Goal: Information Seeking & Learning: Learn about a topic

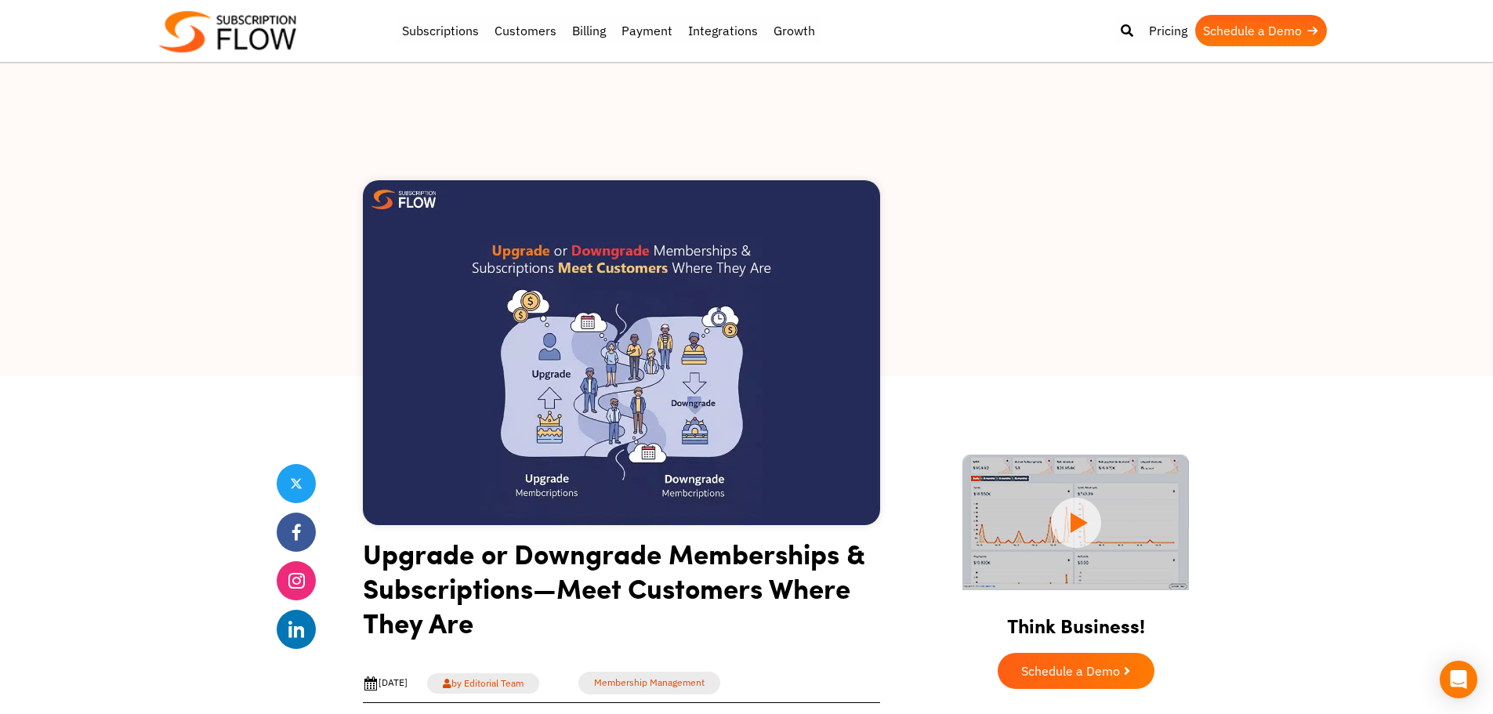
click at [136, 155] on div at bounding box center [746, 219] width 1493 height 313
click at [256, 204] on div at bounding box center [746, 219] width 1493 height 313
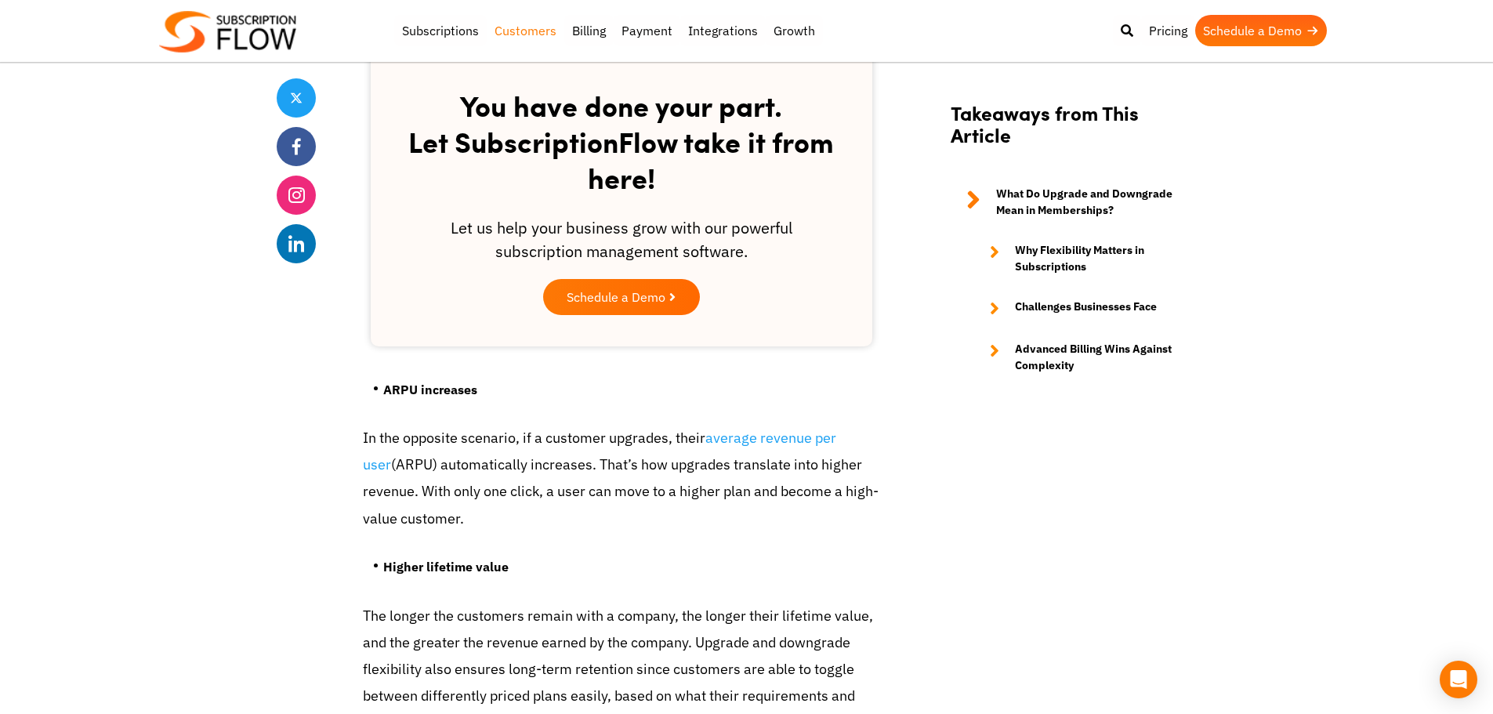
scroll to position [2467, 0]
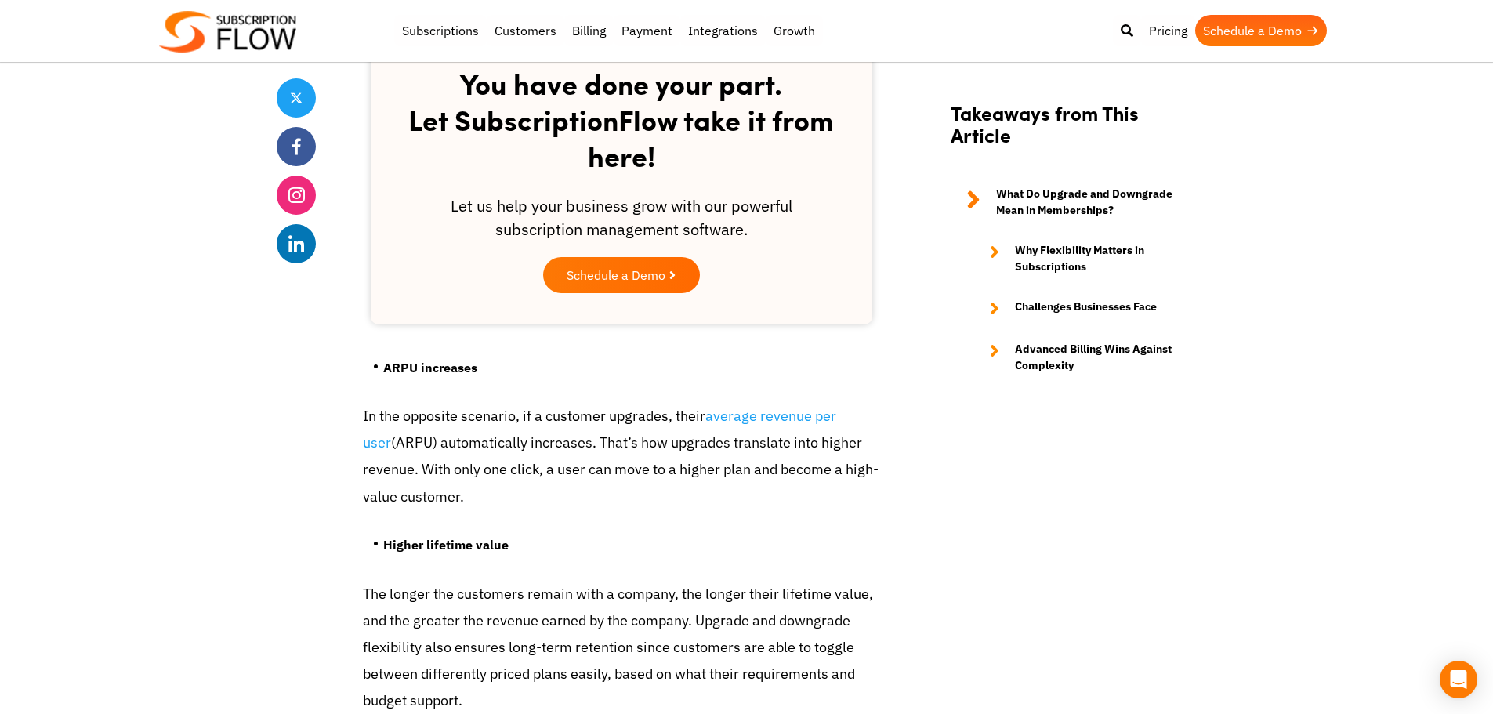
drag, startPoint x: 211, startPoint y: 345, endPoint x: 288, endPoint y: 249, distance: 123.1
drag, startPoint x: 212, startPoint y: 428, endPoint x: 221, endPoint y: 429, distance: 9.5
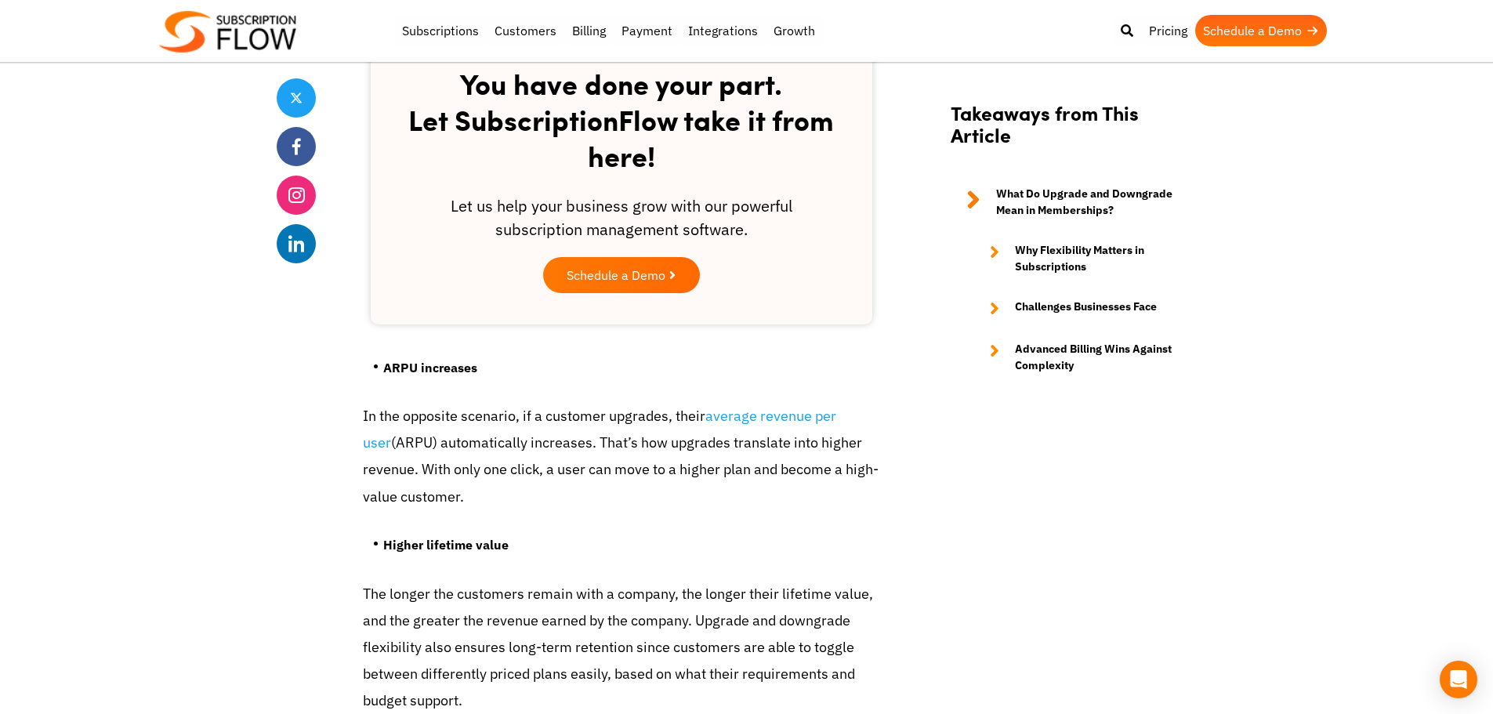
drag, startPoint x: 0, startPoint y: 254, endPoint x: 260, endPoint y: 13, distance: 354.3
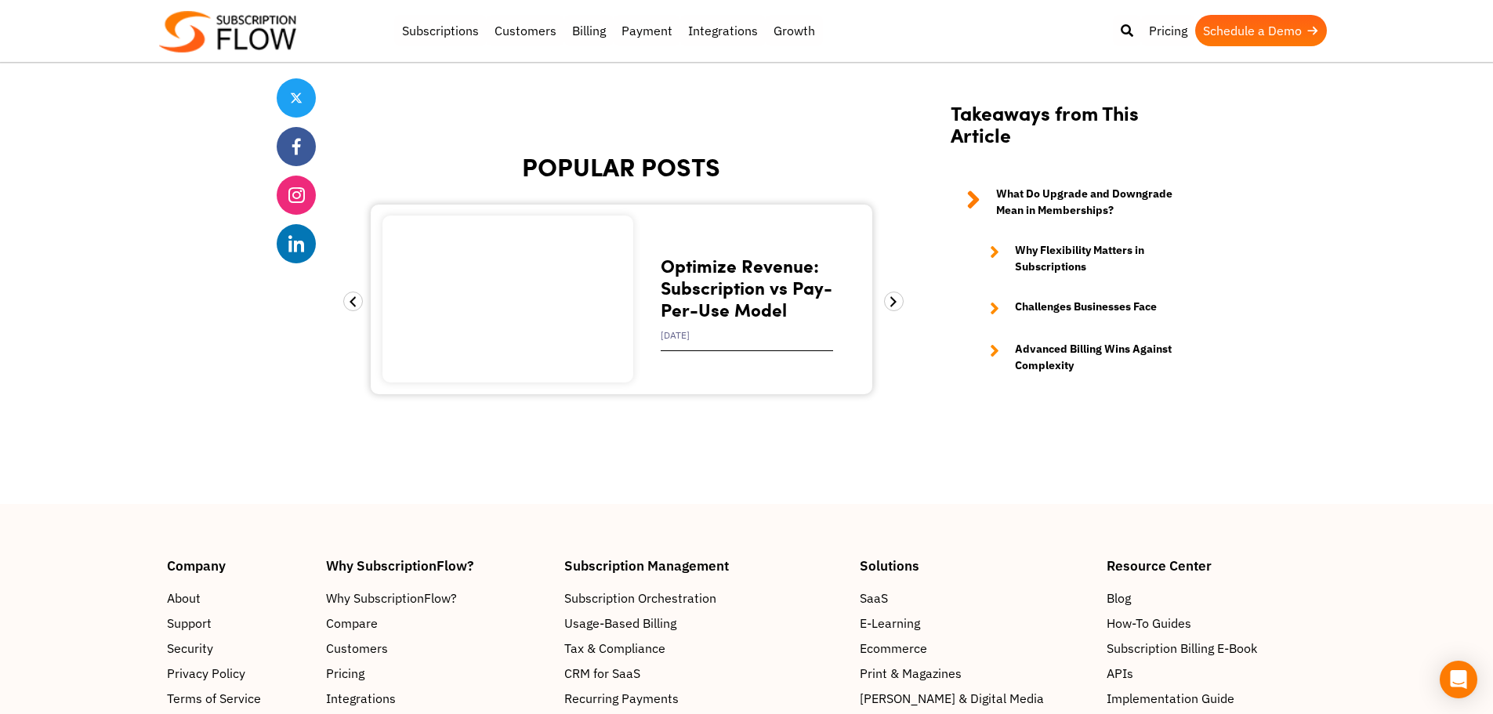
scroll to position [5880, 0]
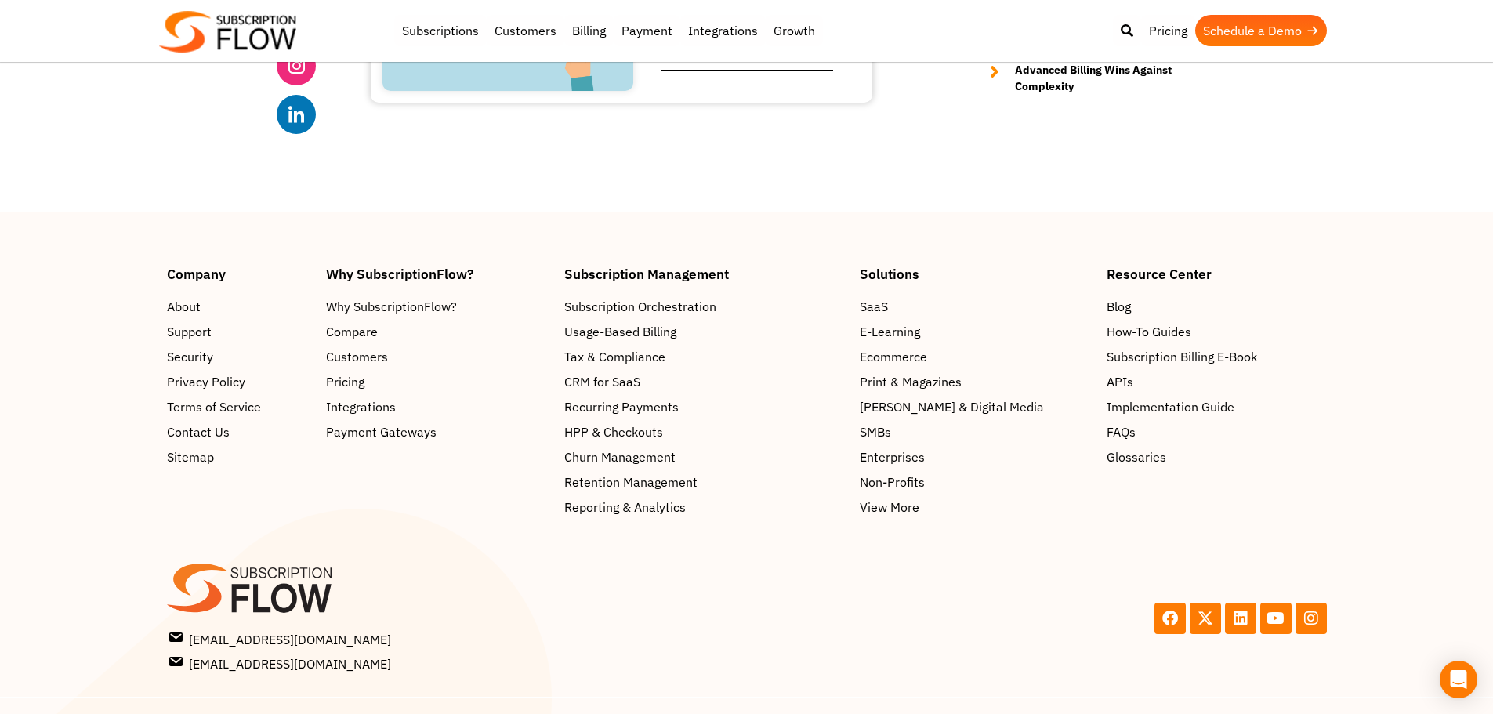
click at [272, 212] on footer "Company About Support Security Privacy Policy Terms of Service Contact Us Sitem…" at bounding box center [746, 487] width 1493 height 551
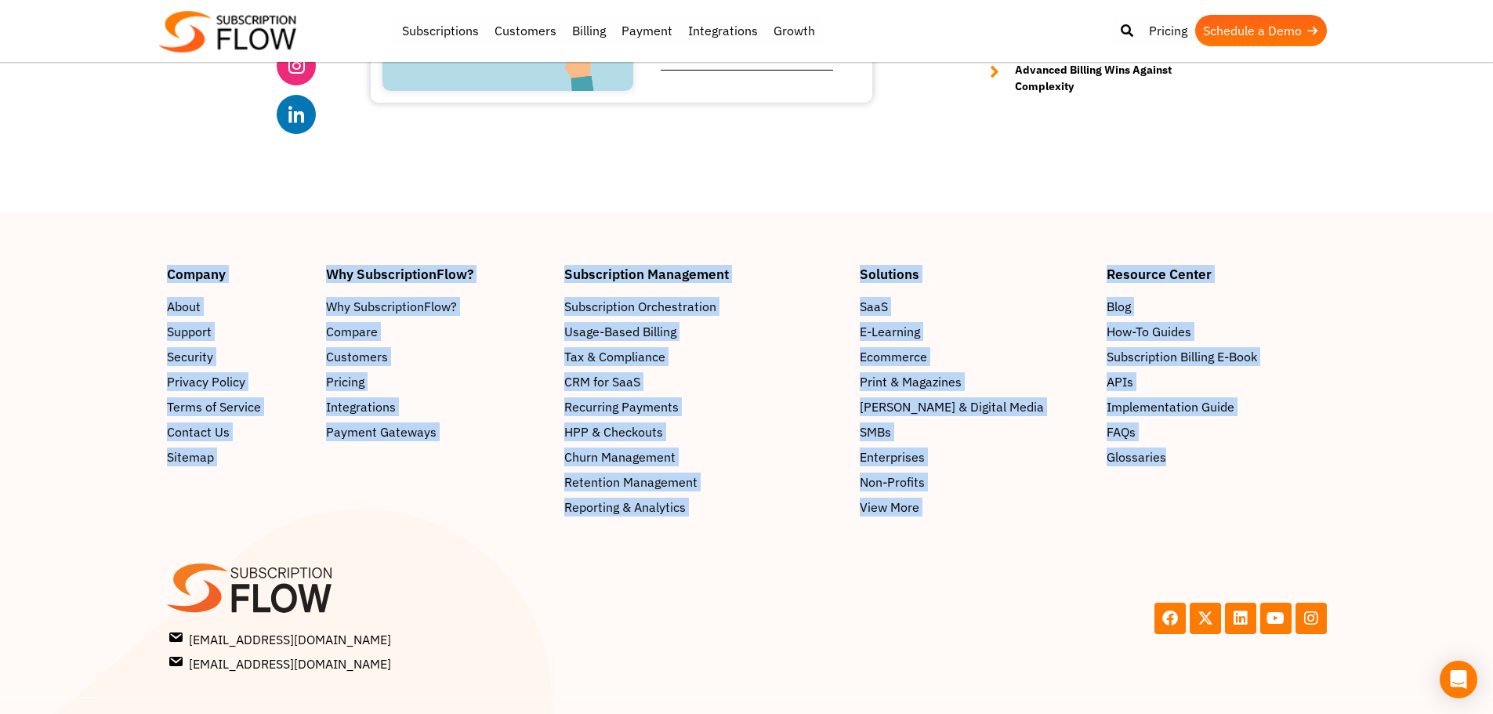
drag, startPoint x: 148, startPoint y: 219, endPoint x: 1338, endPoint y: 453, distance: 1213.0
click at [1338, 453] on section "Company About Support Security Privacy Policy Terms of Service Contact Us Sitem…" at bounding box center [746, 391] width 1493 height 248
click at [717, 212] on footer "Company About Support Security Privacy Policy Terms of Service Contact Us Sitem…" at bounding box center [746, 487] width 1493 height 551
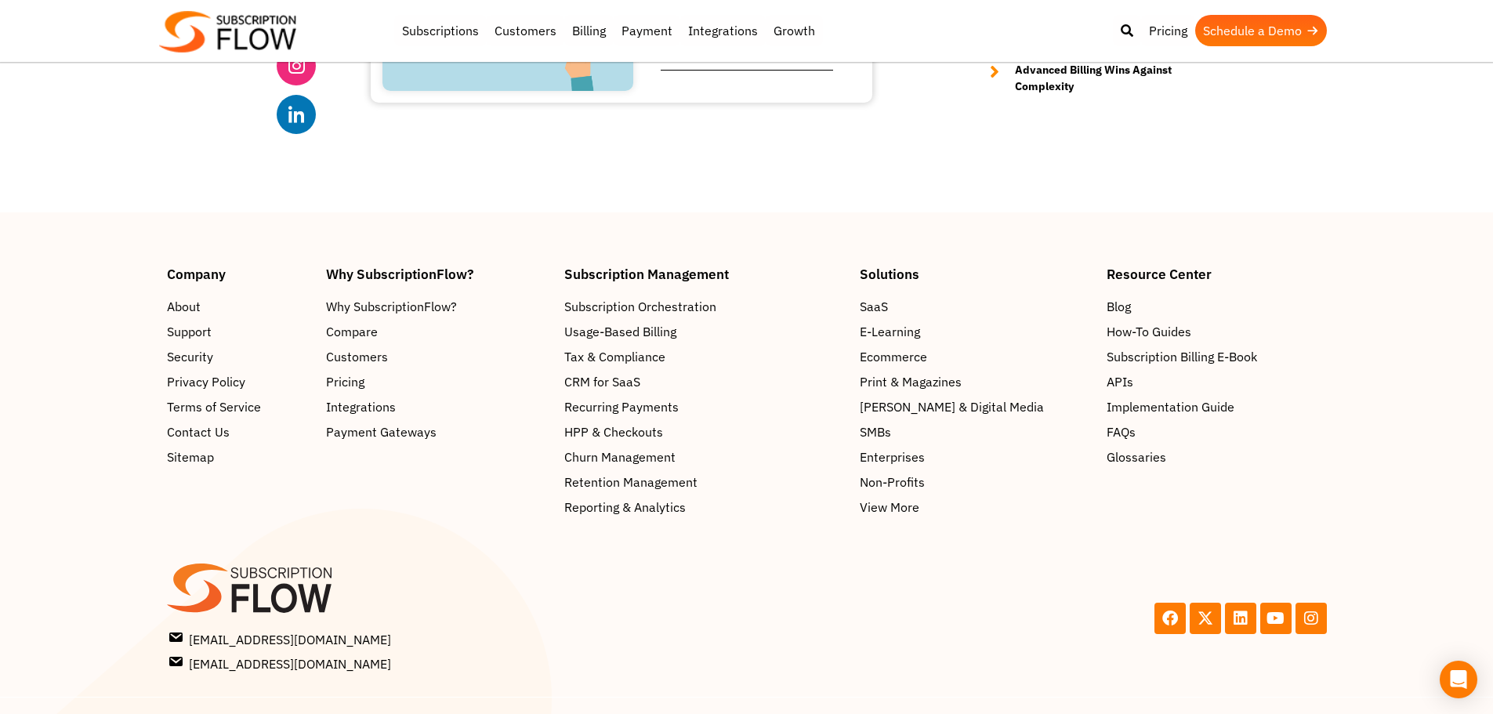
click at [136, 212] on footer "Company About Support Security Privacy Policy Terms of Service Contact Us Sitem…" at bounding box center [746, 487] width 1493 height 551
click at [1396, 458] on section "Company About Support Security Privacy Policy Terms of Service Contact Us Sitem…" at bounding box center [746, 391] width 1493 height 248
click at [354, 212] on footer "Company About Support Security Privacy Policy Terms of Service Contact Us Sitem…" at bounding box center [746, 487] width 1493 height 551
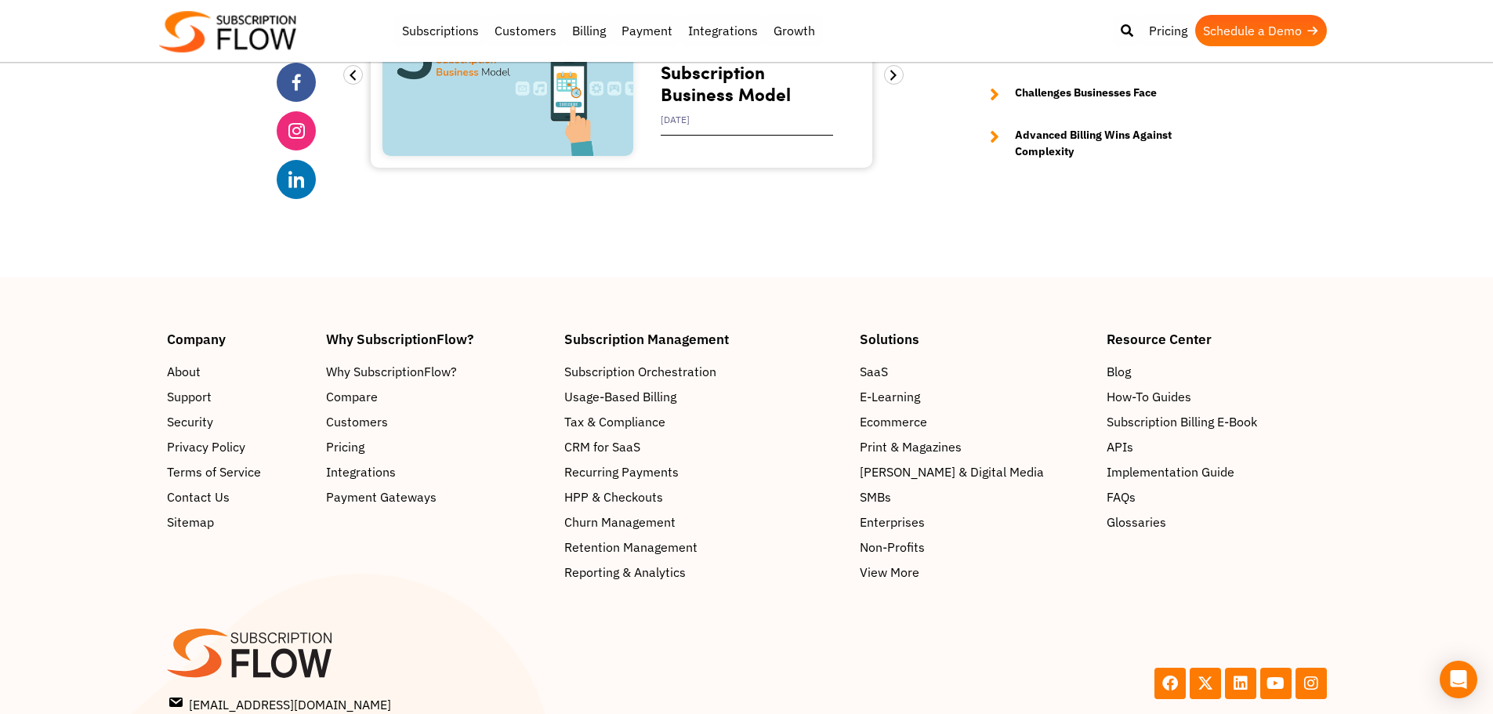
scroll to position [5786, 0]
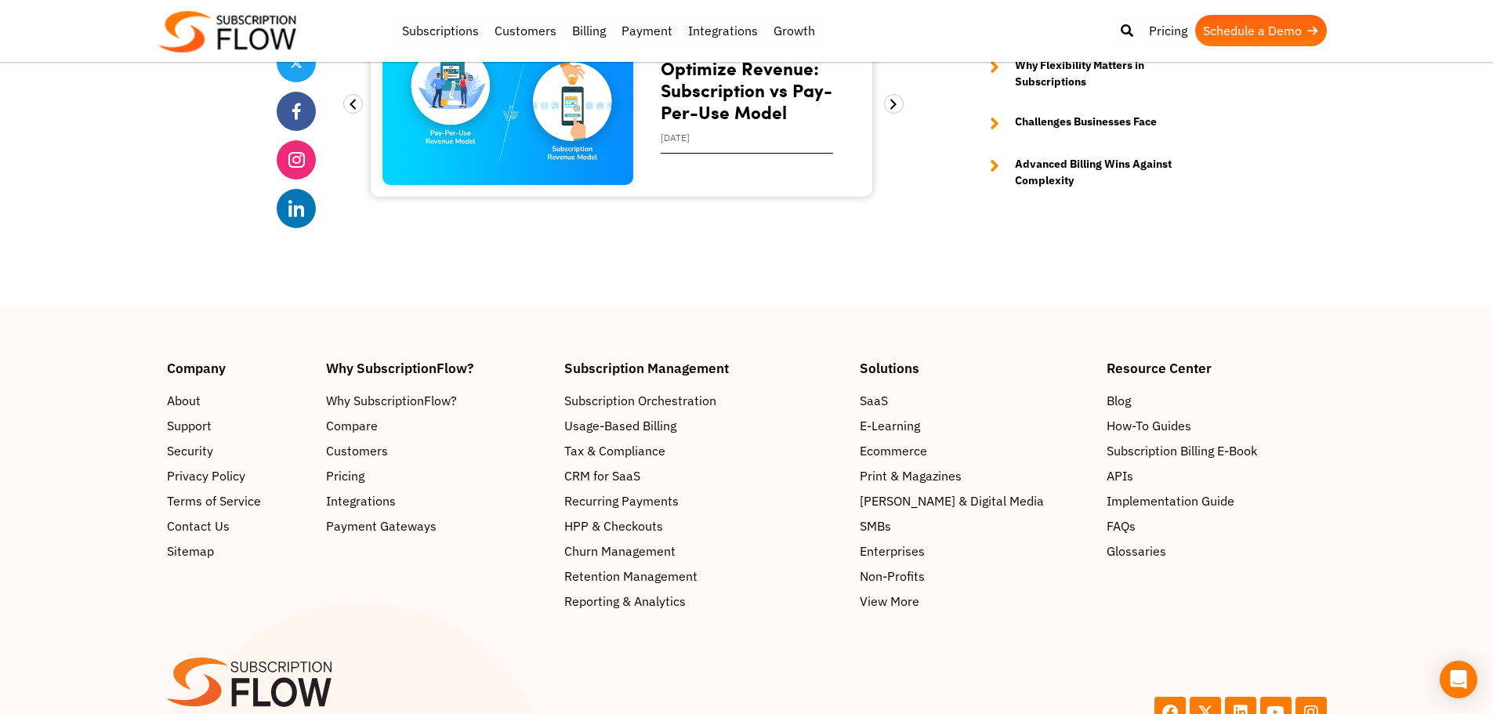
drag, startPoint x: 367, startPoint y: 230, endPoint x: 403, endPoint y: 32, distance: 200.6
drag, startPoint x: 338, startPoint y: 192, endPoint x: 380, endPoint y: 151, distance: 58.7
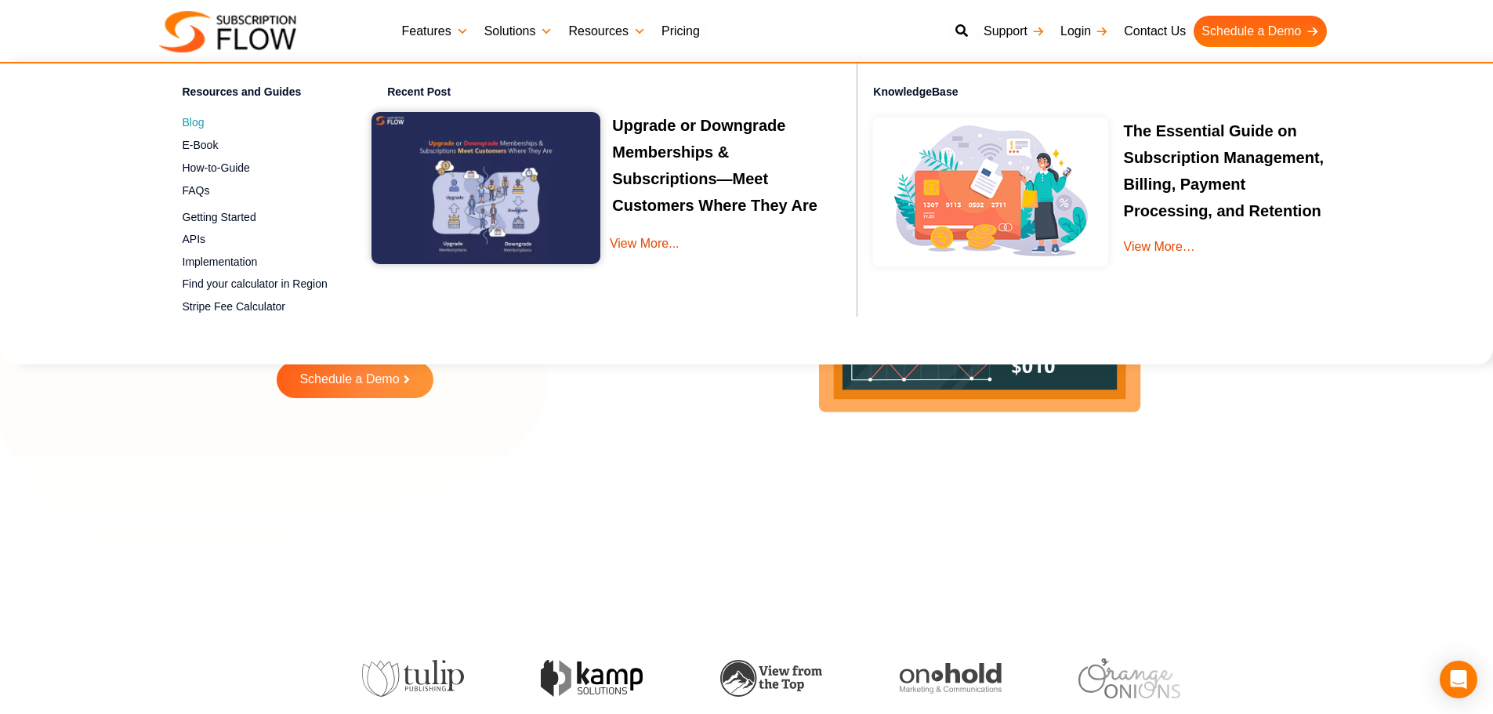
click at [191, 129] on span "Blog" at bounding box center [194, 122] width 22 height 16
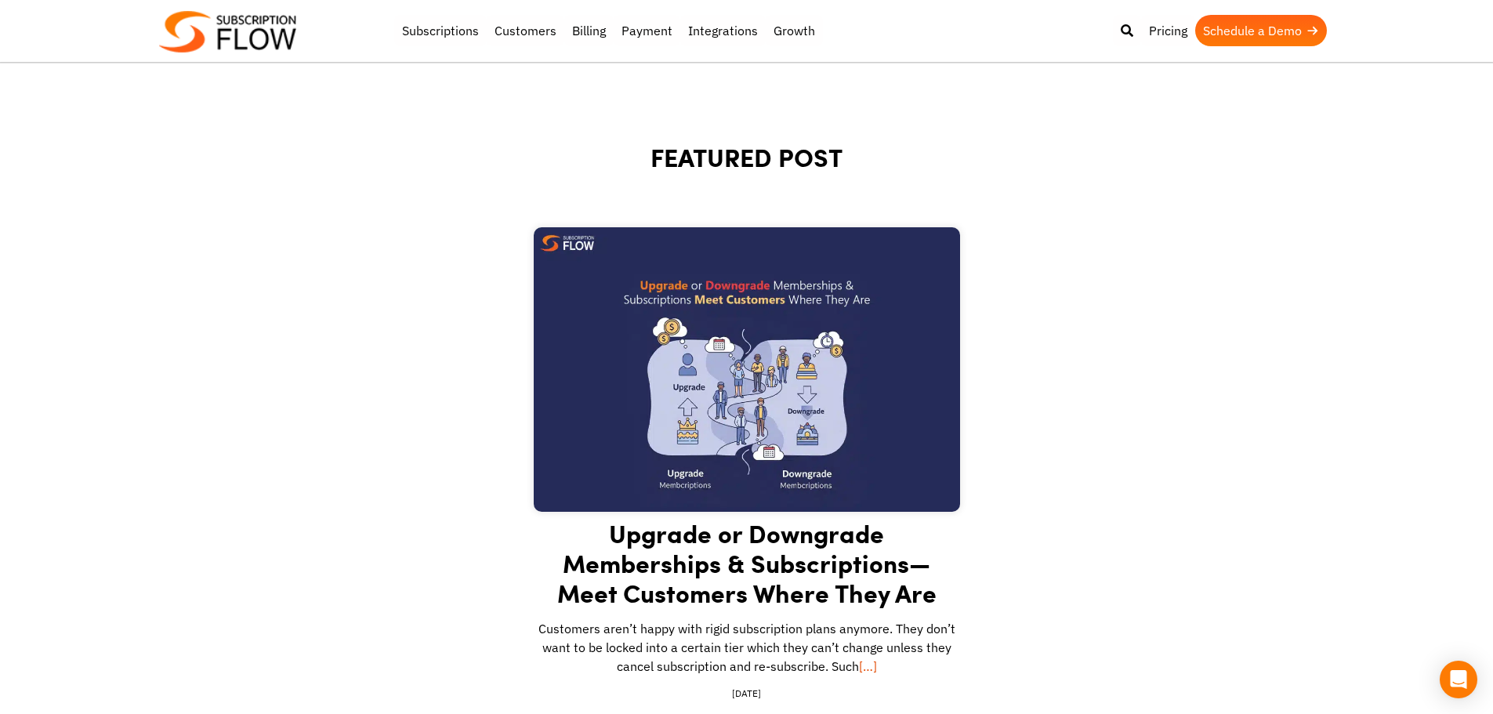
click at [724, 290] on img at bounding box center [747, 369] width 426 height 284
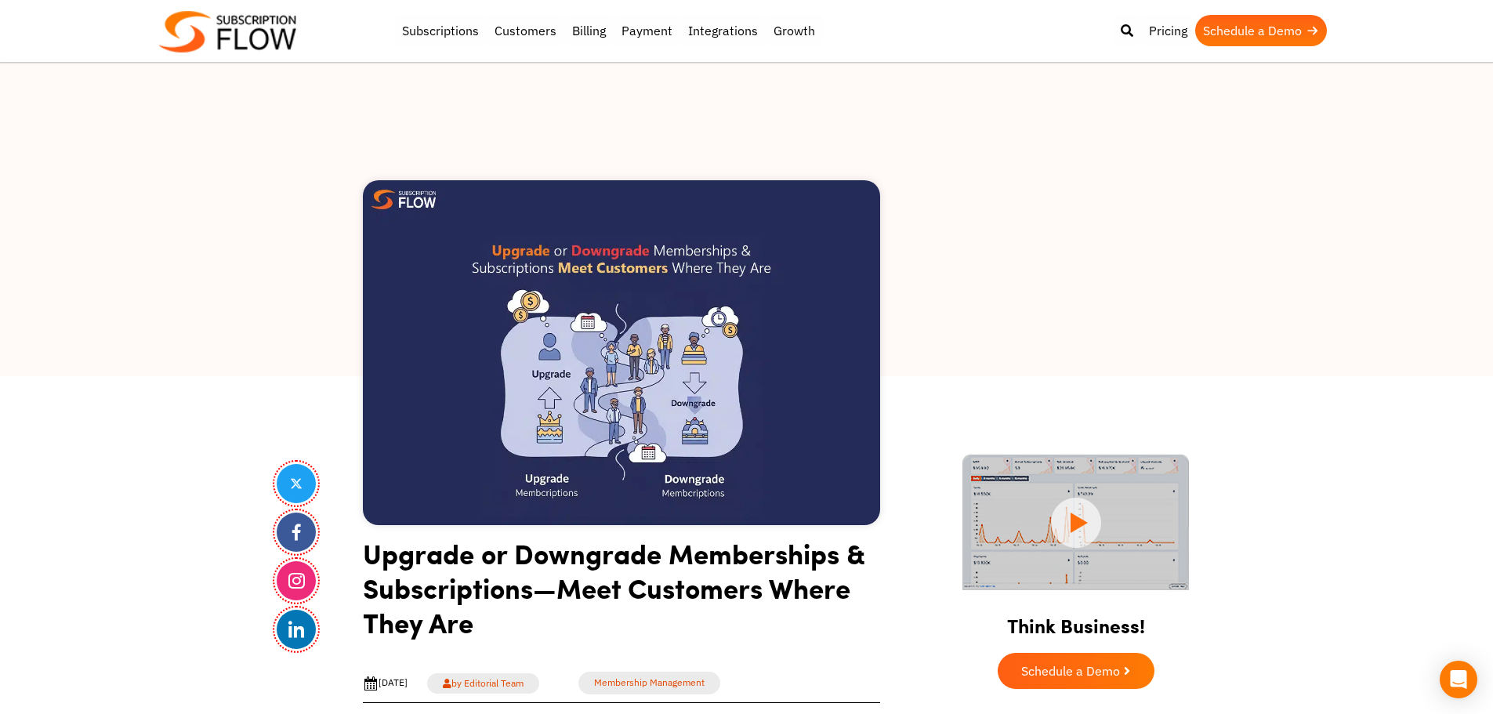
drag, startPoint x: 137, startPoint y: 570, endPoint x: 138, endPoint y: 558, distance: 12.6
drag, startPoint x: 218, startPoint y: 190, endPoint x: 450, endPoint y: 11, distance: 292.7
click at [218, 190] on div at bounding box center [746, 219] width 1493 height 313
